Goal: Information Seeking & Learning: Stay updated

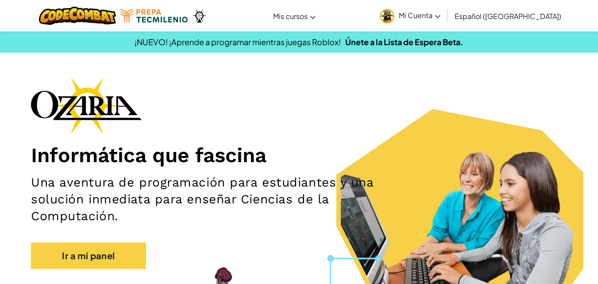
click at [435, 19] on span "Mi Cuenta" at bounding box center [420, 15] width 42 height 9
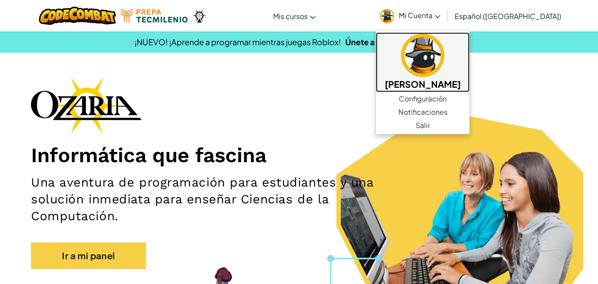
click at [429, 41] on img at bounding box center [422, 55] width 43 height 43
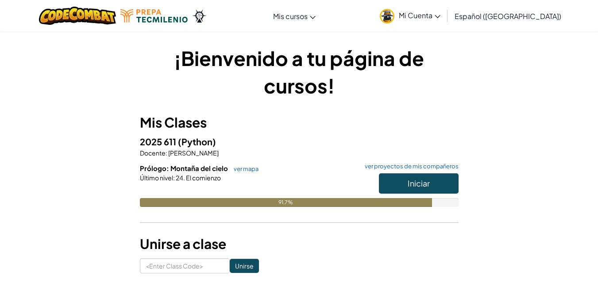
click at [430, 18] on span "Mi Cuenta" at bounding box center [420, 15] width 42 height 9
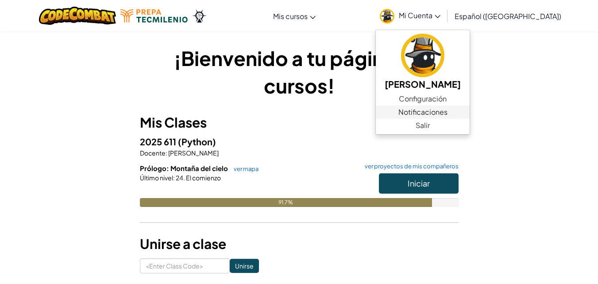
click at [429, 112] on span "Notificaciones" at bounding box center [422, 112] width 49 height 11
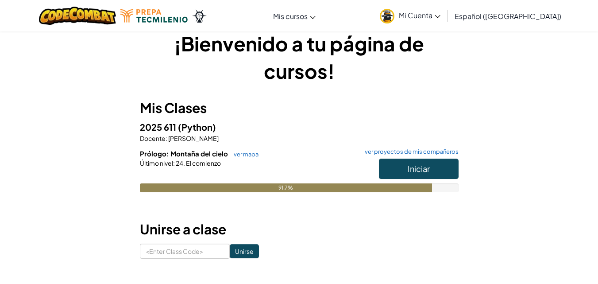
scroll to position [13, 0]
